Goal: Information Seeking & Learning: Learn about a topic

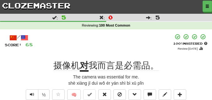
scroll to position [47, 0]
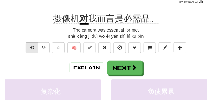
click at [32, 49] on span "Text-to-speech controls" at bounding box center [32, 47] width 4 height 4
click at [33, 48] on span "Text-to-speech controls" at bounding box center [32, 47] width 4 height 4
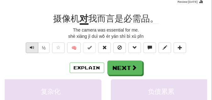
click at [33, 48] on span "Text-to-speech controls" at bounding box center [32, 47] width 4 height 4
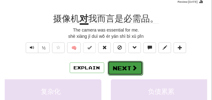
click at [141, 64] on button "Next" at bounding box center [125, 68] width 35 height 14
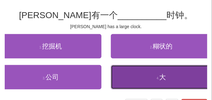
click at [132, 75] on button "4 . 大" at bounding box center [161, 77] width 101 height 24
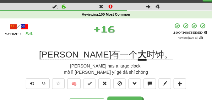
scroll to position [31, 0]
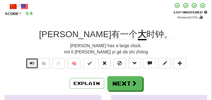
click at [32, 62] on span "Text-to-speech controls" at bounding box center [32, 63] width 4 height 4
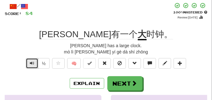
click at [32, 62] on span "Text-to-speech controls" at bounding box center [32, 63] width 4 height 4
click at [34, 63] on button "Text-to-speech controls" at bounding box center [32, 63] width 13 height 11
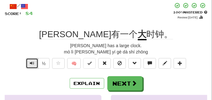
click at [34, 63] on button "Text-to-speech controls" at bounding box center [32, 63] width 13 height 11
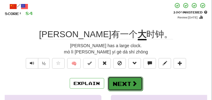
click at [117, 79] on button "Next" at bounding box center [125, 84] width 35 height 14
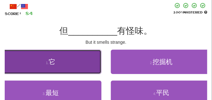
click at [63, 64] on button "1 . 它" at bounding box center [50, 62] width 101 height 24
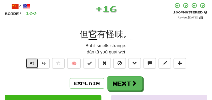
click at [33, 63] on span "Text-to-speech controls" at bounding box center [32, 63] width 4 height 4
click at [32, 63] on span "Text-to-speech controls" at bounding box center [32, 63] width 4 height 4
click at [34, 63] on button "Text-to-speech controls" at bounding box center [32, 63] width 13 height 11
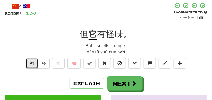
click at [34, 63] on button "Text-to-speech controls" at bounding box center [32, 63] width 13 height 11
click at [32, 64] on span "Text-to-speech controls" at bounding box center [32, 63] width 4 height 4
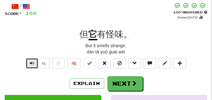
click at [32, 64] on span "Text-to-speech controls" at bounding box center [32, 63] width 4 height 4
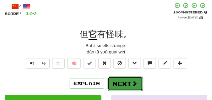
click at [126, 78] on button "Next" at bounding box center [125, 84] width 35 height 14
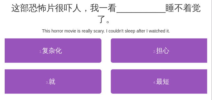
scroll to position [47, 0]
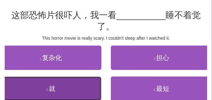
click at [65, 87] on button "3 . 就" at bounding box center [50, 89] width 101 height 24
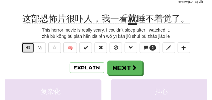
click at [27, 49] on span "Text-to-speech controls" at bounding box center [28, 47] width 4 height 4
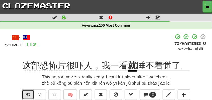
scroll to position [16, 0]
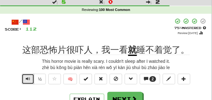
click at [26, 78] on span "Text-to-speech controls" at bounding box center [28, 79] width 4 height 4
click at [27, 77] on span "Text-to-speech controls" at bounding box center [28, 79] width 4 height 4
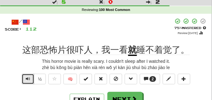
click at [27, 77] on span "Text-to-speech controls" at bounding box center [28, 79] width 4 height 4
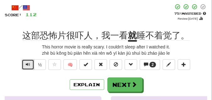
scroll to position [31, 0]
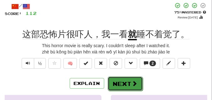
click at [117, 78] on button "Next" at bounding box center [125, 84] width 35 height 14
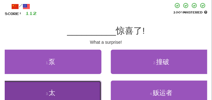
click at [88, 85] on button "3 . 太" at bounding box center [50, 93] width 101 height 24
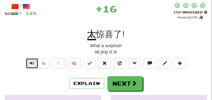
click at [34, 63] on button "Text-to-speech controls" at bounding box center [32, 63] width 13 height 11
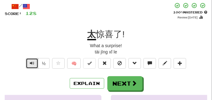
click at [34, 63] on button "Text-to-speech controls" at bounding box center [32, 63] width 13 height 11
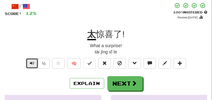
click at [34, 63] on button "Text-to-speech controls" at bounding box center [32, 63] width 13 height 11
click at [34, 62] on button "Text-to-speech controls" at bounding box center [32, 63] width 13 height 11
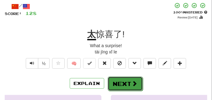
click at [116, 81] on button "Next" at bounding box center [125, 84] width 35 height 14
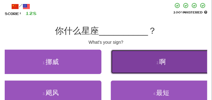
click at [149, 66] on button "2 . 啊" at bounding box center [161, 62] width 101 height 24
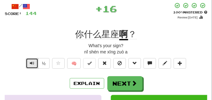
click at [29, 64] on button "Text-to-speech controls" at bounding box center [32, 63] width 13 height 11
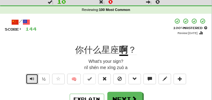
scroll to position [16, 0]
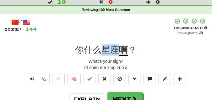
drag, startPoint x: 104, startPoint y: 47, endPoint x: 116, endPoint y: 49, distance: 12.0
click at [116, 49] on span "你什么星座" at bounding box center [97, 50] width 44 height 10
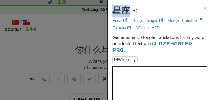
drag, startPoint x: 110, startPoint y: 13, endPoint x: 126, endPoint y: 14, distance: 16.6
copy strong "星座"
click at [76, 38] on div at bounding box center [106, 50] width 212 height 100
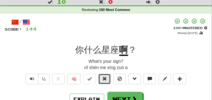
click at [102, 78] on button at bounding box center [104, 79] width 13 height 11
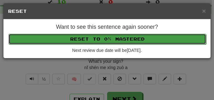
click at [103, 38] on button "Reset to 0% Mastered" at bounding box center [107, 39] width 198 height 11
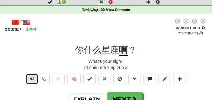
click at [29, 79] on button "Text-to-speech controls" at bounding box center [32, 79] width 13 height 11
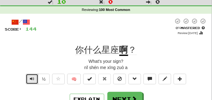
click at [29, 79] on button "Text-to-speech controls" at bounding box center [32, 79] width 13 height 11
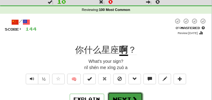
click at [116, 97] on button "Next" at bounding box center [125, 100] width 35 height 14
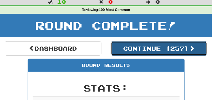
click at [122, 46] on button "Continue ( 257 )" at bounding box center [159, 48] width 97 height 14
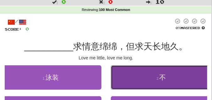
click at [135, 80] on button "2 . 不" at bounding box center [161, 78] width 101 height 24
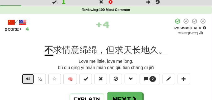
click at [27, 81] on span "Text-to-speech controls" at bounding box center [28, 79] width 4 height 4
click at [27, 80] on span "Text-to-speech controls" at bounding box center [28, 79] width 4 height 4
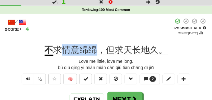
drag, startPoint x: 65, startPoint y: 50, endPoint x: 94, endPoint y: 51, distance: 29.2
click at [94, 51] on span "求情意绵绵，但求天长地久。" at bounding box center [110, 50] width 114 height 10
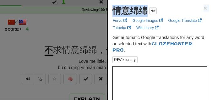
drag, startPoint x: 110, startPoint y: 17, endPoint x: 119, endPoint y: 12, distance: 10.0
copy div "情意绵绵 × Forvo Google Images Google Translate Tatoeba Wiktionary"
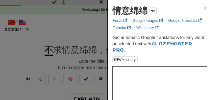
click at [65, 36] on div at bounding box center [106, 50] width 212 height 100
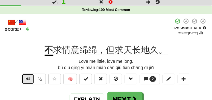
click at [28, 78] on span "Text-to-speech controls" at bounding box center [28, 79] width 4 height 4
click at [83, 30] on div "+ 4" at bounding box center [101, 26] width 144 height 17
click at [30, 77] on button "Text-to-speech controls" at bounding box center [28, 79] width 13 height 11
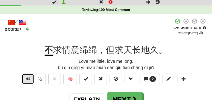
click at [30, 77] on button "Text-to-speech controls" at bounding box center [28, 79] width 13 height 11
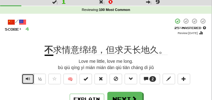
click at [30, 77] on button "Text-to-speech controls" at bounding box center [28, 79] width 13 height 11
click at [28, 80] on span "Text-to-speech controls" at bounding box center [28, 79] width 4 height 4
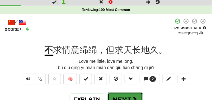
click at [116, 96] on button "Next" at bounding box center [125, 100] width 35 height 14
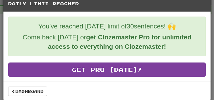
scroll to position [11, 0]
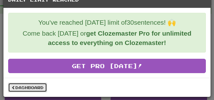
click at [37, 87] on link "Dashboard" at bounding box center [27, 87] width 39 height 9
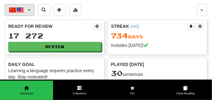
click at [30, 9] on button "中文 / English" at bounding box center [20, 10] width 30 height 12
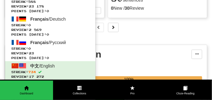
scroll to position [94, 0]
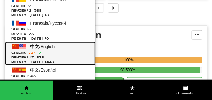
click at [35, 48] on span "中文" at bounding box center [34, 46] width 9 height 5
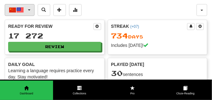
click at [31, 10] on button "中文 / English" at bounding box center [20, 10] width 30 height 12
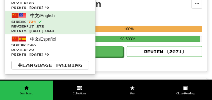
scroll to position [126, 0]
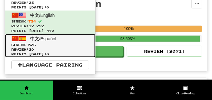
click at [41, 40] on span "中文 / Español" at bounding box center [43, 38] width 26 height 5
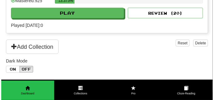
scroll to position [126, 0]
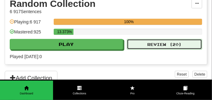
click at [134, 43] on button "Review ( 20 )" at bounding box center [164, 44] width 75 height 11
select select "**"
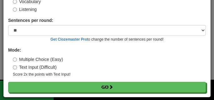
scroll to position [51, 0]
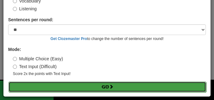
click at [86, 85] on button "Go" at bounding box center [107, 87] width 198 height 11
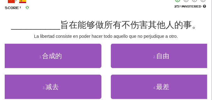
scroll to position [47, 0]
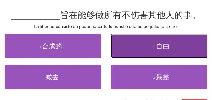
click at [131, 55] on button "2 . 自由" at bounding box center [161, 46] width 101 height 24
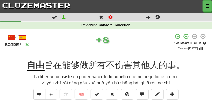
scroll to position [0, 0]
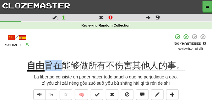
drag, startPoint x: 47, startPoint y: 64, endPoint x: 61, endPoint y: 65, distance: 13.6
click at [61, 65] on span "旨在能够做所有不伤害其他人的事。" at bounding box center [115, 66] width 141 height 10
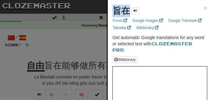
drag, startPoint x: 112, startPoint y: 15, endPoint x: 126, endPoint y: 14, distance: 13.2
copy strong "旨在"
click at [76, 34] on div at bounding box center [106, 50] width 212 height 100
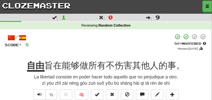
scroll to position [16, 0]
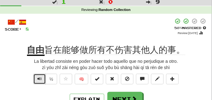
click at [38, 78] on span "Text-to-speech controls" at bounding box center [39, 79] width 4 height 4
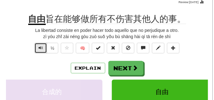
scroll to position [47, 0]
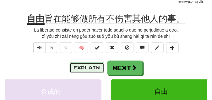
click at [92, 64] on button "Explain" at bounding box center [87, 68] width 35 height 11
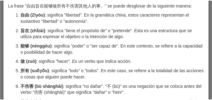
scroll to position [0, 0]
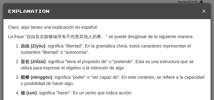
click at [202, 11] on span "×" at bounding box center [204, 10] width 4 height 7
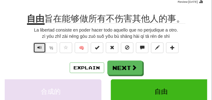
click at [38, 46] on span "Text-to-speech controls" at bounding box center [39, 47] width 4 height 4
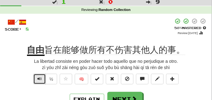
scroll to position [31, 0]
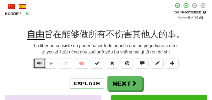
click at [40, 62] on span "Text-to-speech controls" at bounding box center [39, 63] width 4 height 4
click at [39, 62] on span "Text-to-speech controls" at bounding box center [39, 63] width 4 height 4
